Goal: Obtain resource: Obtain resource

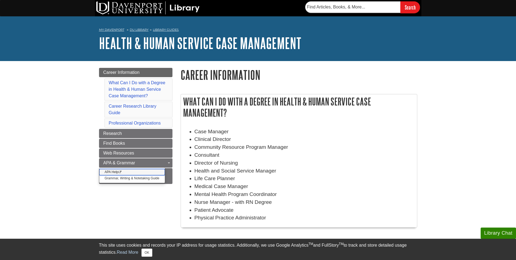
click at [114, 172] on link "APA Help This link opens in a new window" at bounding box center [132, 172] width 66 height 6
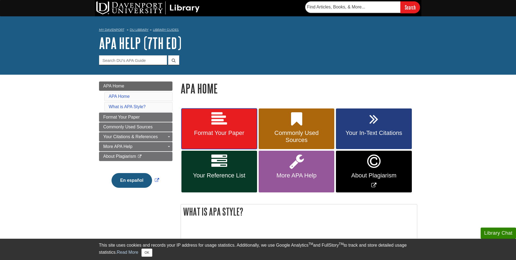
click at [237, 132] on span "Format Your Paper" at bounding box center [219, 132] width 67 height 7
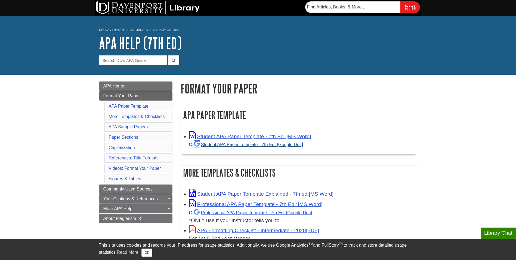
click at [244, 144] on link "Student APA Paper Template - 7th Ed. [Google Doc]" at bounding box center [248, 144] width 109 height 5
